Goal: Transaction & Acquisition: Purchase product/service

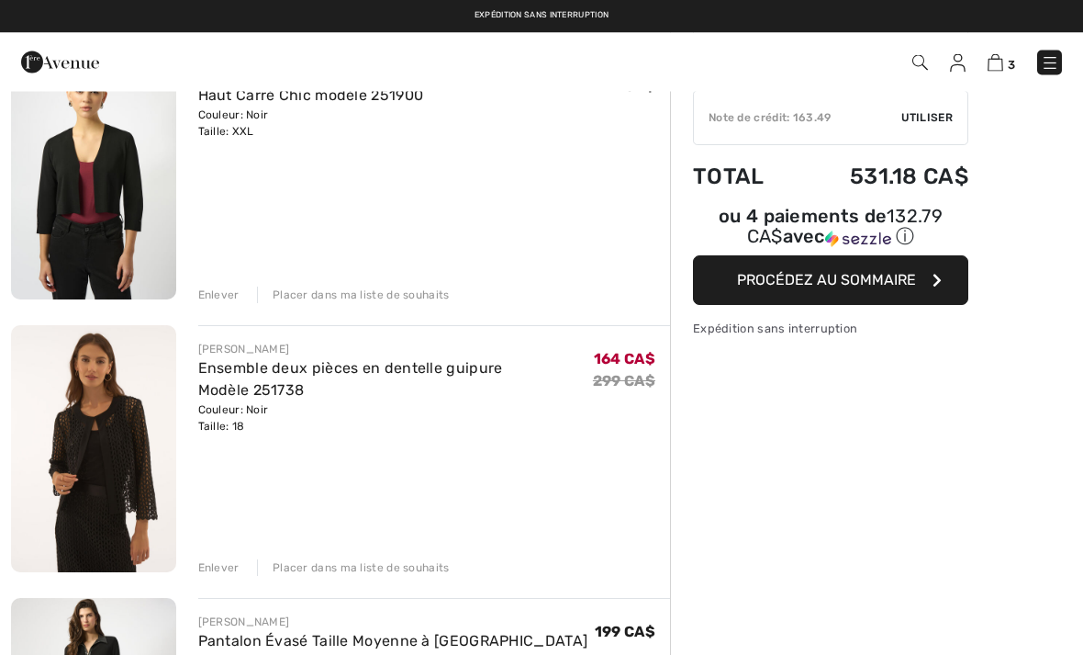
scroll to position [188, 0]
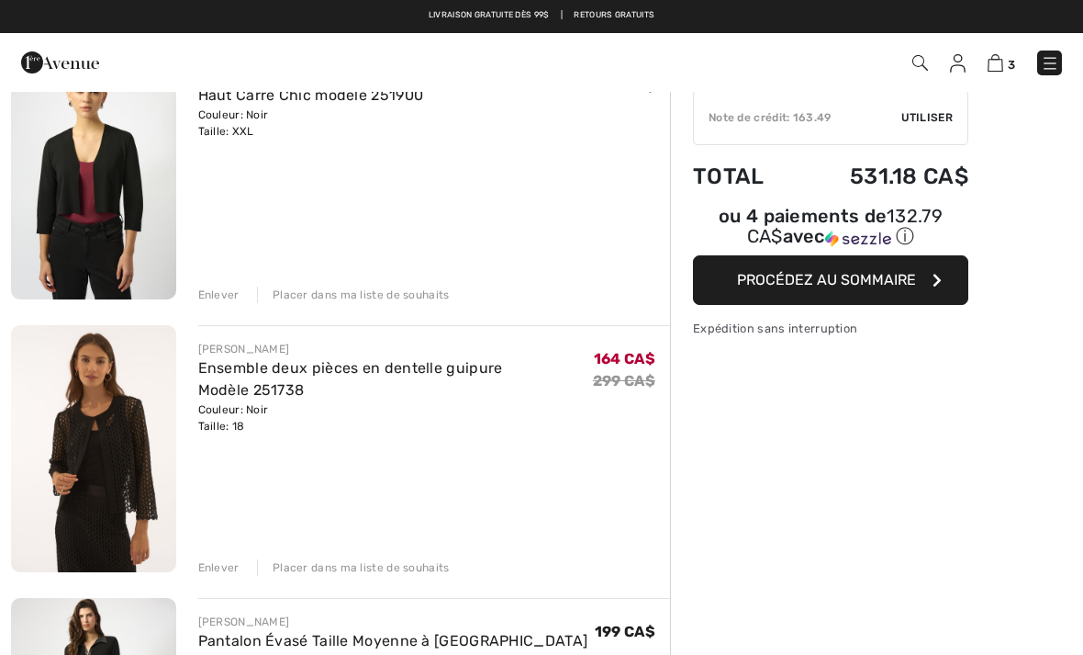
click at [218, 556] on div "Enlever Placer dans ma liste de souhaits" at bounding box center [434, 565] width 473 height 20
click at [226, 553] on div "[PERSON_NAME] Ensemble deux pièces en dentelle guipure Modèle 251738 Couleur: N…" at bounding box center [434, 450] width 473 height 251
click at [209, 540] on div "[PERSON_NAME] Ensemble deux pièces en dentelle guipure Modèle 251738 Couleur: N…" at bounding box center [434, 450] width 473 height 251
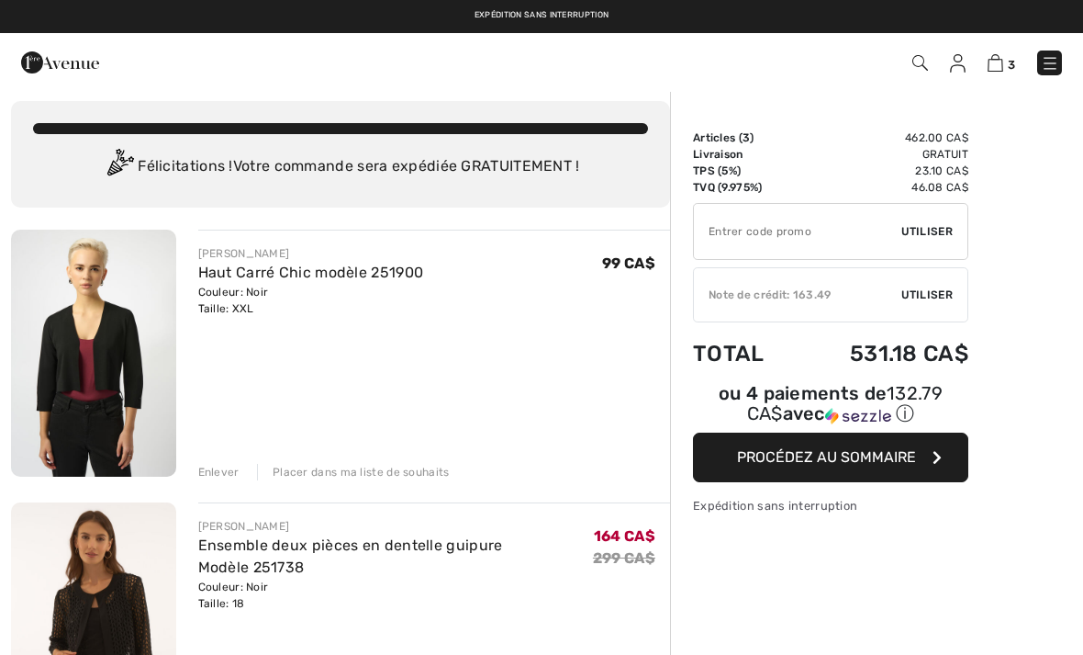
scroll to position [0, 0]
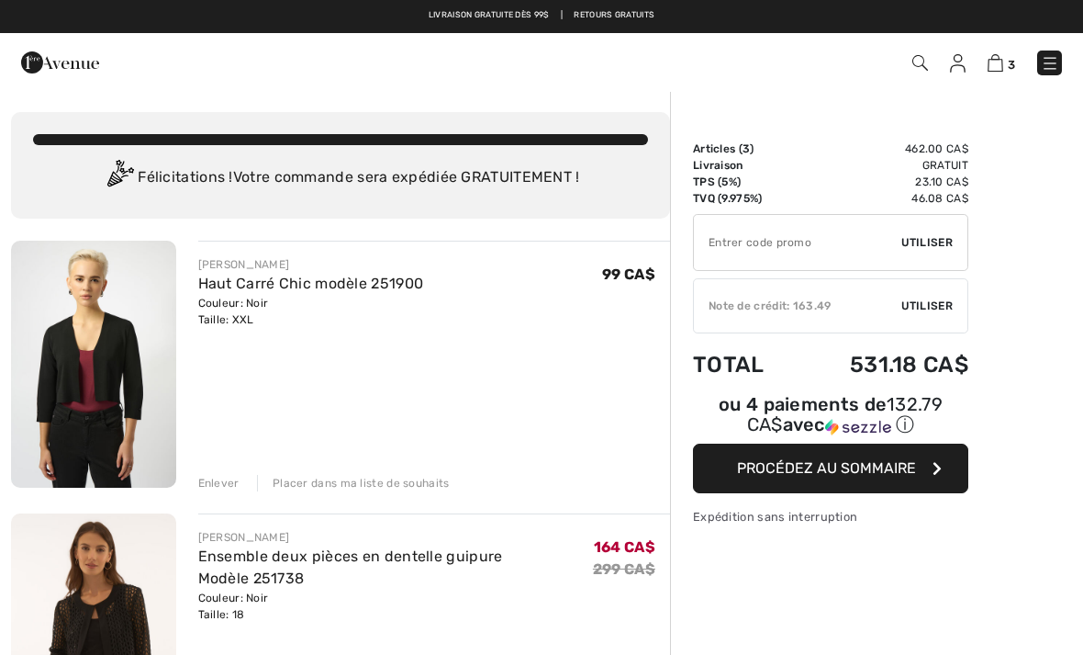
click at [216, 471] on div "Enlever Placer dans ma liste de souhaits" at bounding box center [434, 481] width 473 height 20
click at [216, 466] on div "[PERSON_NAME] Haut Carré Chic modèle 251900 Couleur: Noir Taille: XXL Vente fin…" at bounding box center [434, 366] width 473 height 251
click at [174, 433] on img at bounding box center [93, 364] width 165 height 247
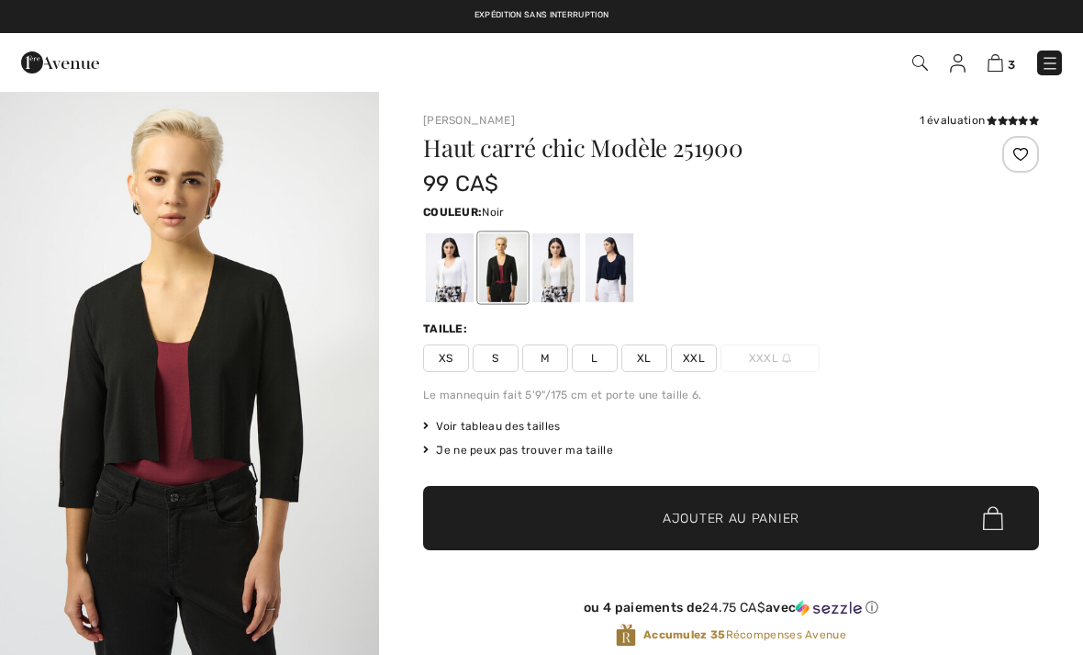
checkbox input "true"
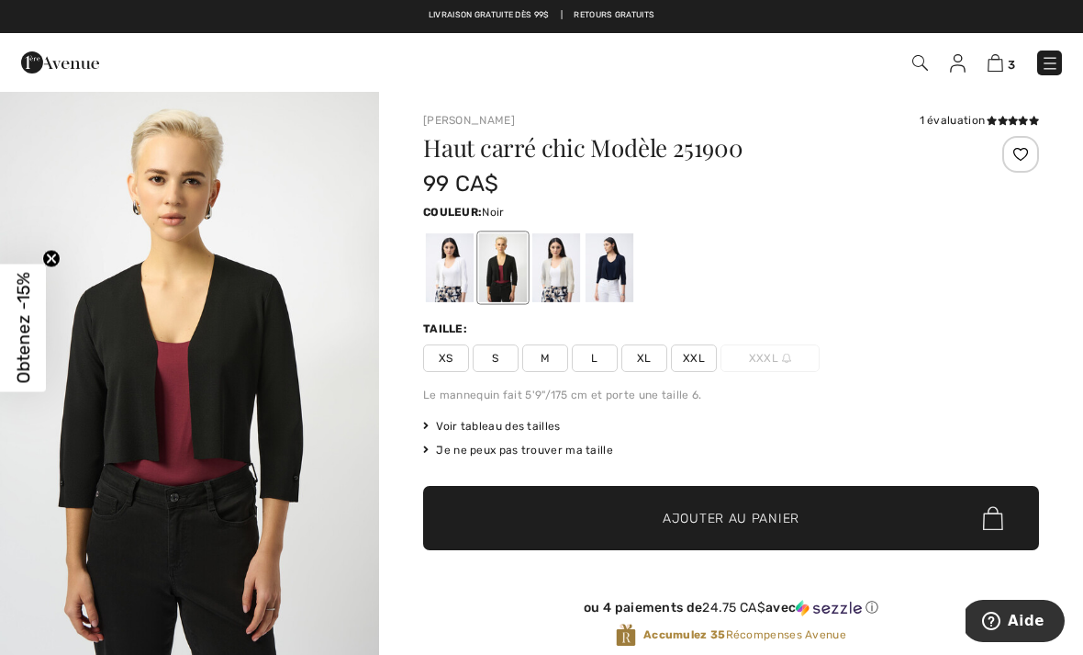
click at [1000, 56] on img at bounding box center [996, 62] width 16 height 17
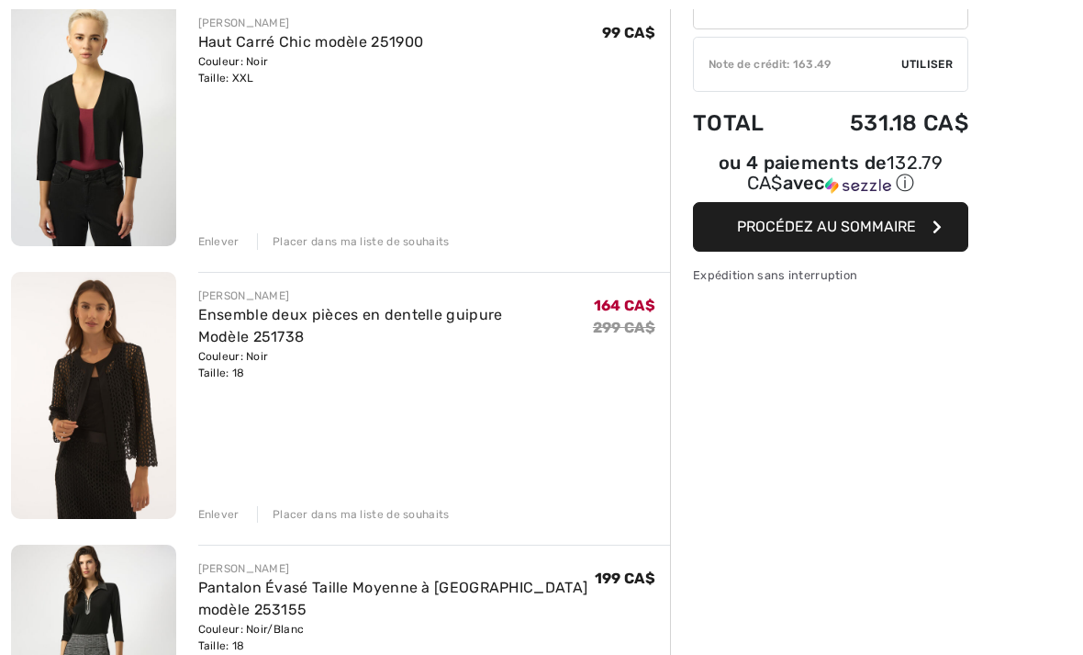
scroll to position [245, 0]
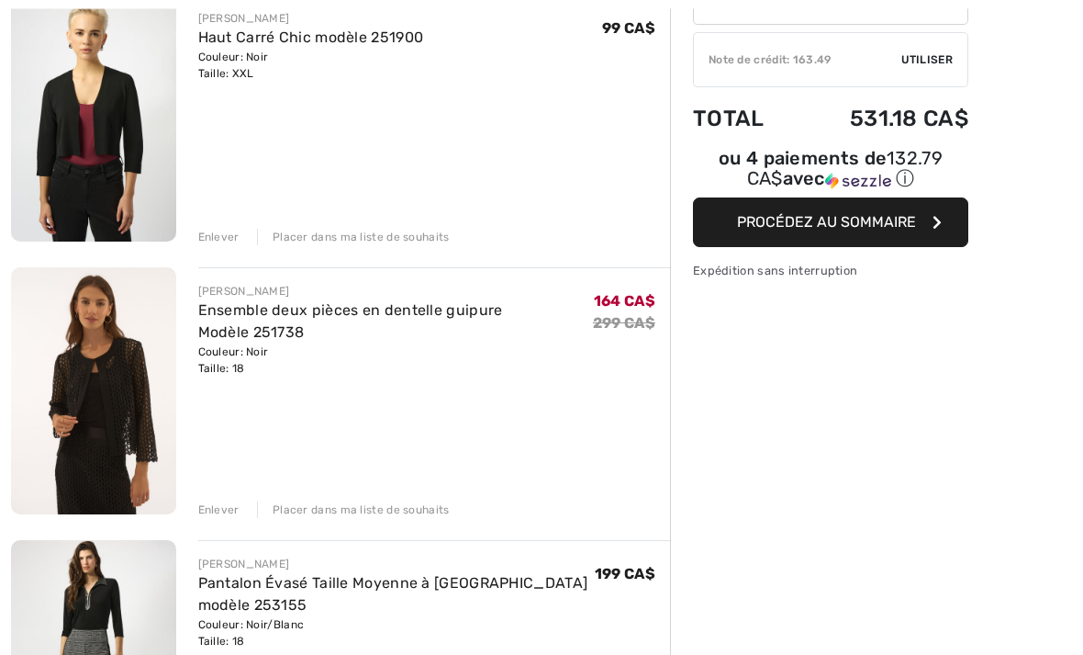
click at [387, 510] on div "Placer dans ma liste de souhaits" at bounding box center [353, 510] width 193 height 17
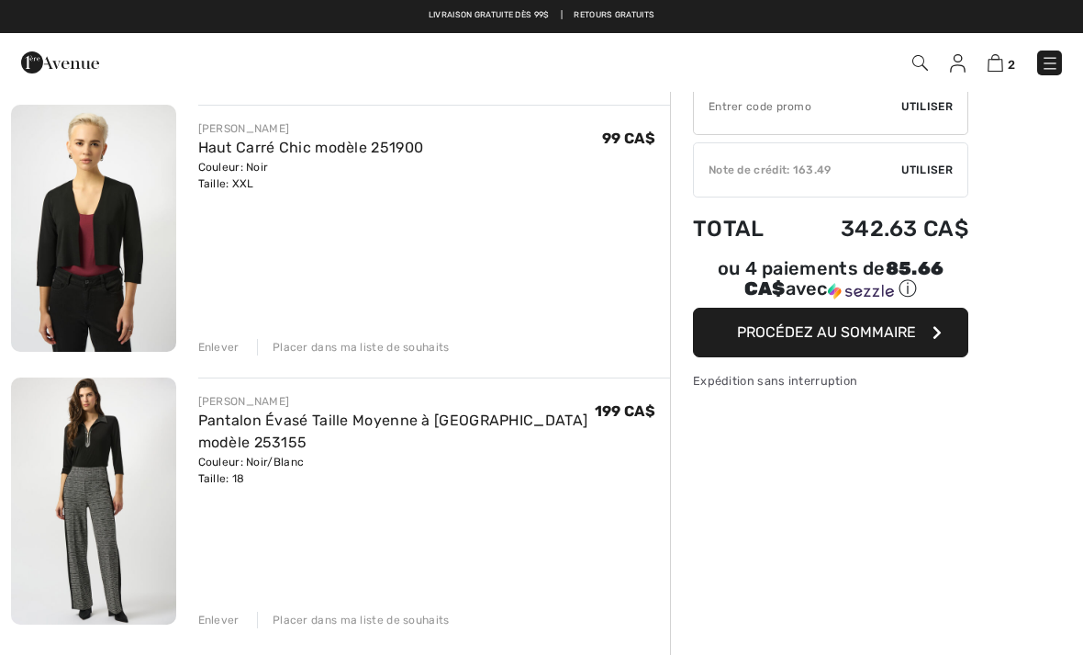
scroll to position [112, 0]
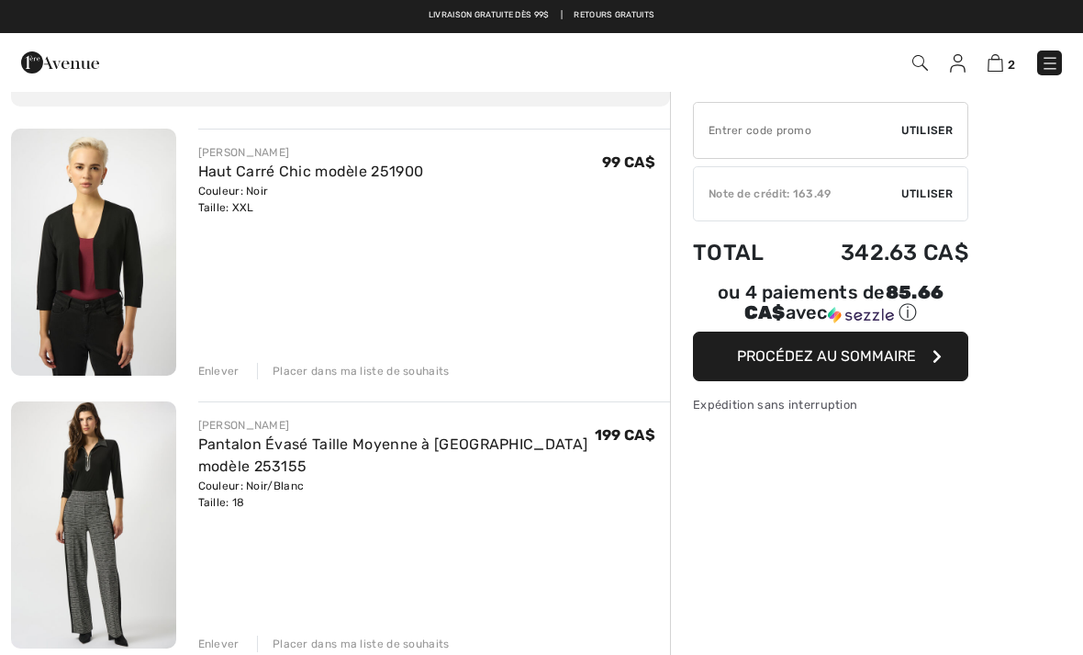
click at [347, 368] on div "Placer dans ma liste de souhaits" at bounding box center [353, 371] width 193 height 17
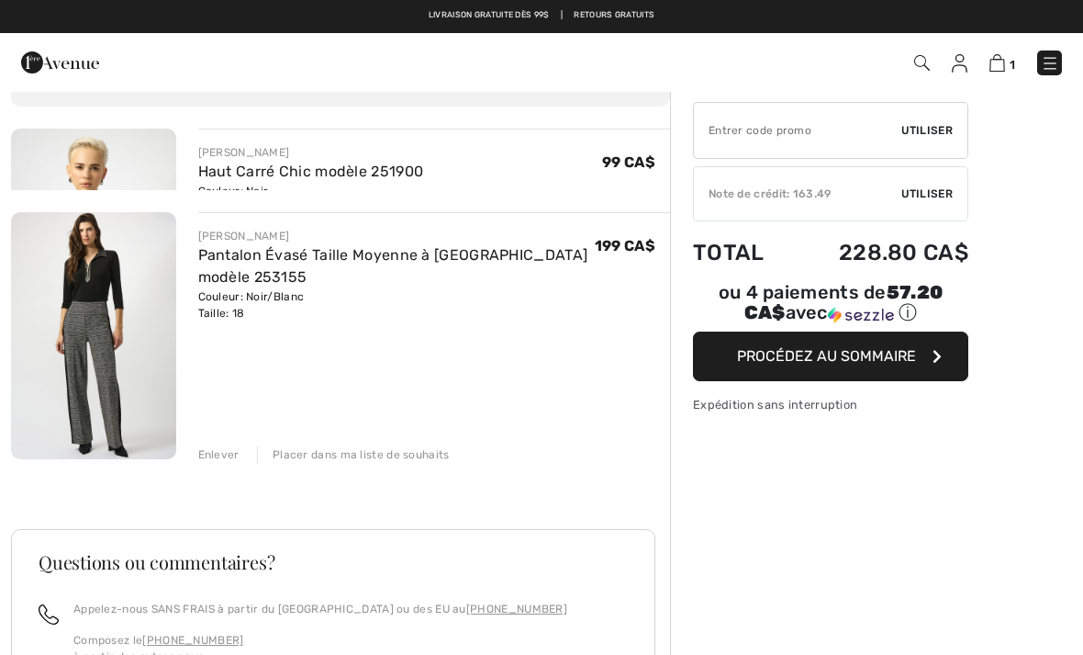
click at [337, 370] on div "JOSEPH RIBKOFF Pantalon Évasé Taille Moyenne à Carreaux modèle 253155 Couleur: …" at bounding box center [434, 337] width 473 height 251
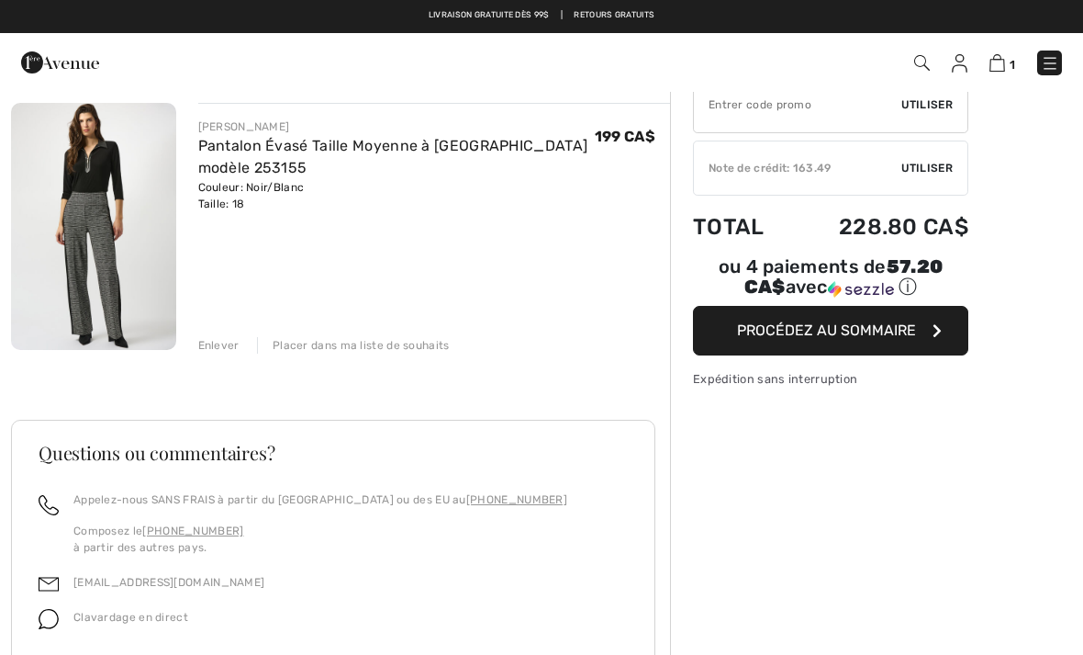
scroll to position [0, 0]
